Goal: Download file/media

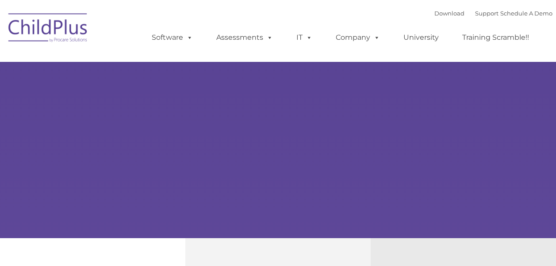
scroll to position [100, 0]
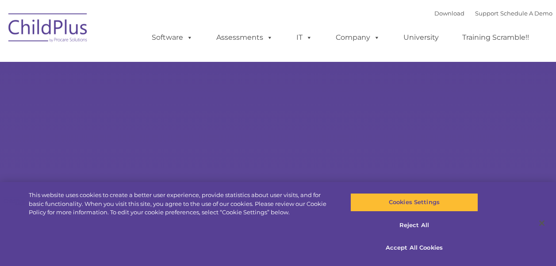
select select "MEDIUM"
click at [409, 245] on button "Accept All Cookies" at bounding box center [414, 248] width 128 height 19
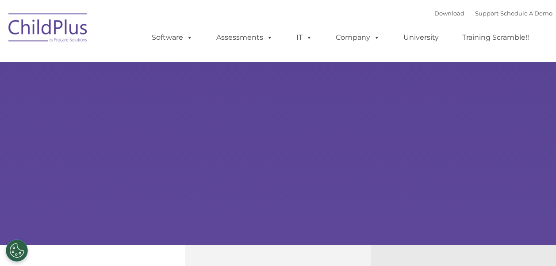
click at [438, 12] on link "Download" at bounding box center [450, 13] width 30 height 7
